Goal: Find specific page/section: Find specific page/section

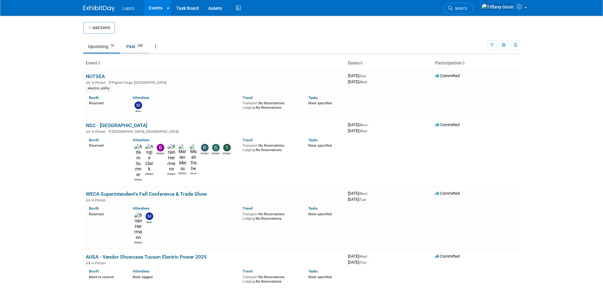
click at [138, 47] on link "Past 238" at bounding box center [135, 46] width 28 height 12
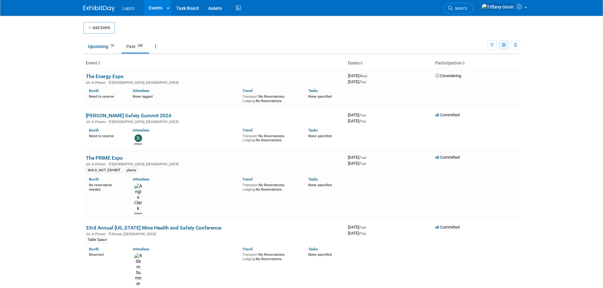
click at [503, 44] on icon "button" at bounding box center [503, 45] width 5 height 4
click at [493, 44] on button "button" at bounding box center [492, 44] width 10 height 9
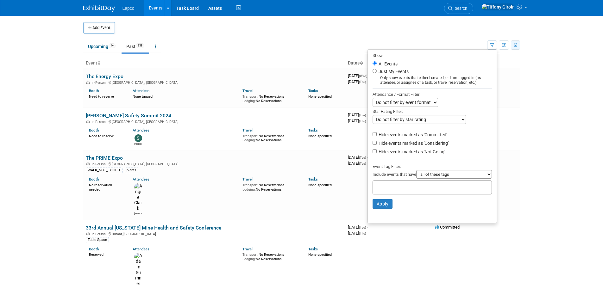
click at [515, 44] on icon "button" at bounding box center [515, 45] width 3 height 4
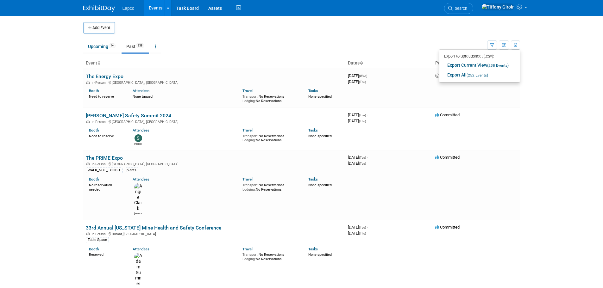
click at [543, 48] on body "Lapco Events Add Event Bulk Upload Events Shareable Event Boards Recently Viewe…" at bounding box center [301, 144] width 603 height 288
click at [161, 47] on link at bounding box center [155, 46] width 11 height 12
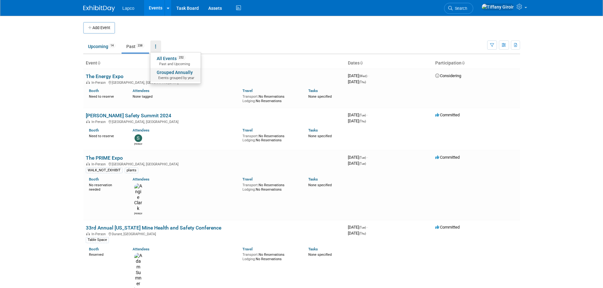
click at [174, 77] on span "Events grouped by year" at bounding box center [176, 78] width 38 height 5
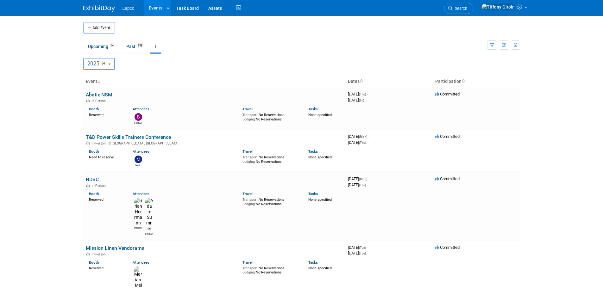
click at [156, 48] on icon at bounding box center [155, 46] width 1 height 4
click at [168, 60] on link "All Events 252 Past and Upcoming" at bounding box center [175, 61] width 50 height 14
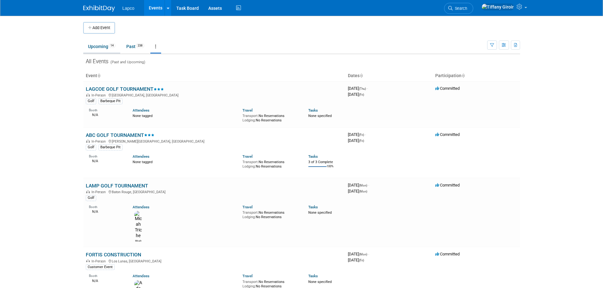
click at [96, 47] on link "Upcoming 14" at bounding box center [101, 46] width 37 height 12
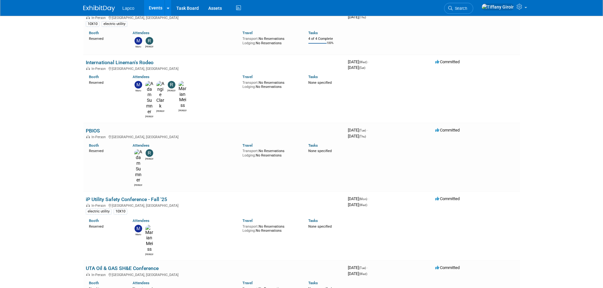
scroll to position [380, 0]
